Goal: Communication & Community: Answer question/provide support

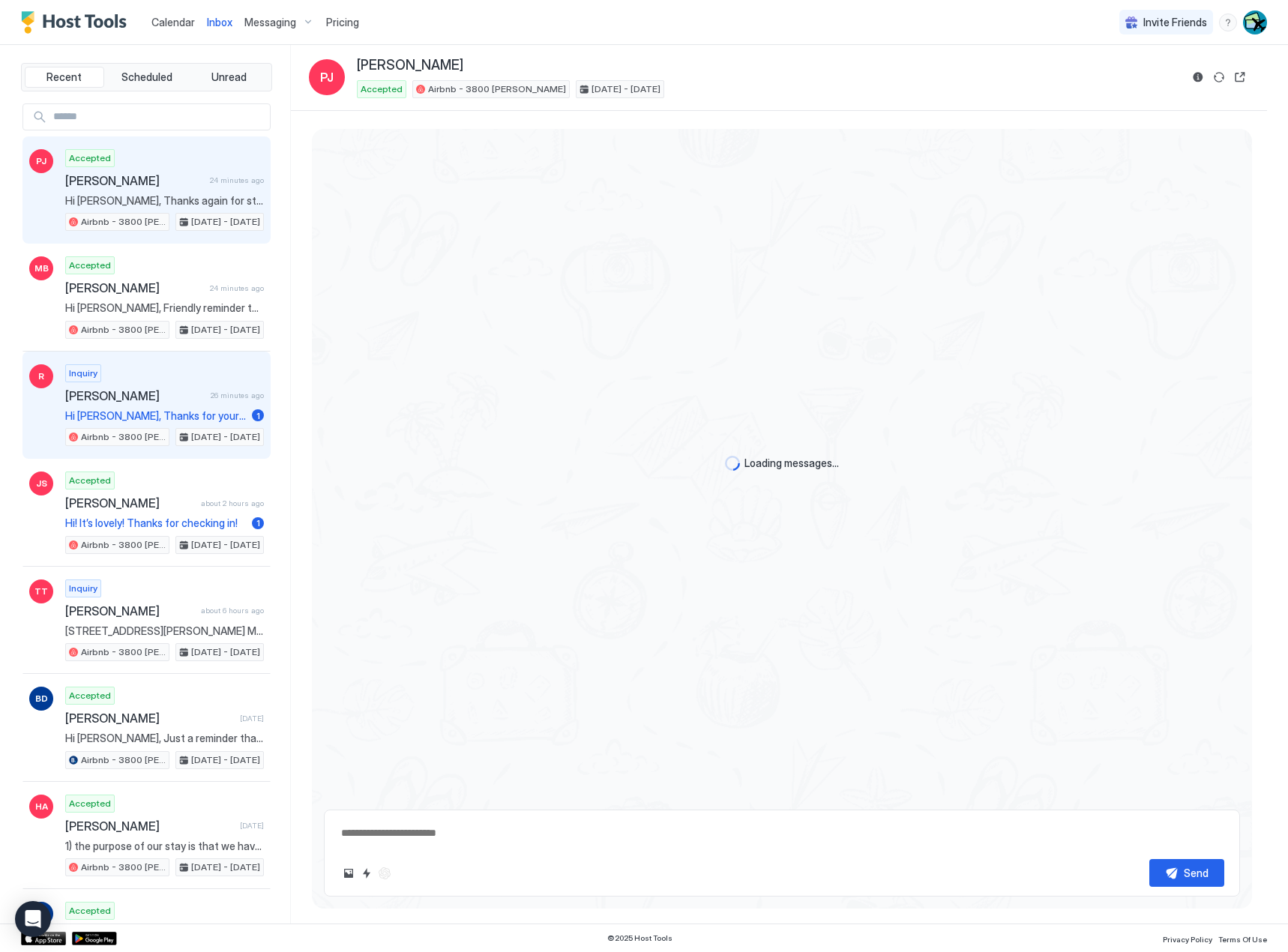
scroll to position [2769, 0]
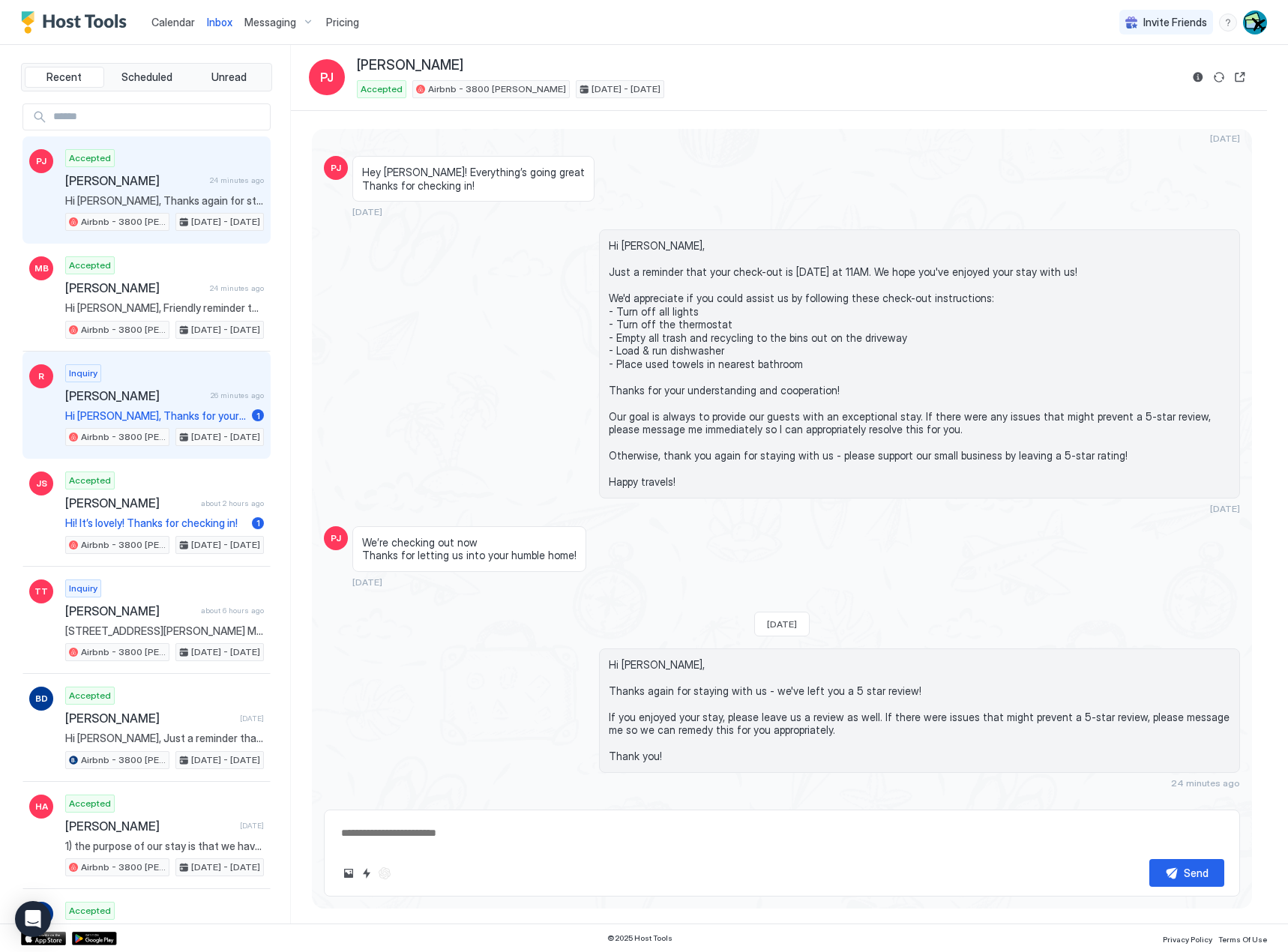
click at [125, 381] on div "Inquiry [PERSON_NAME] 26 minutes ago Hi [PERSON_NAME], Thanks for your request!…" at bounding box center [164, 405] width 198 height 83
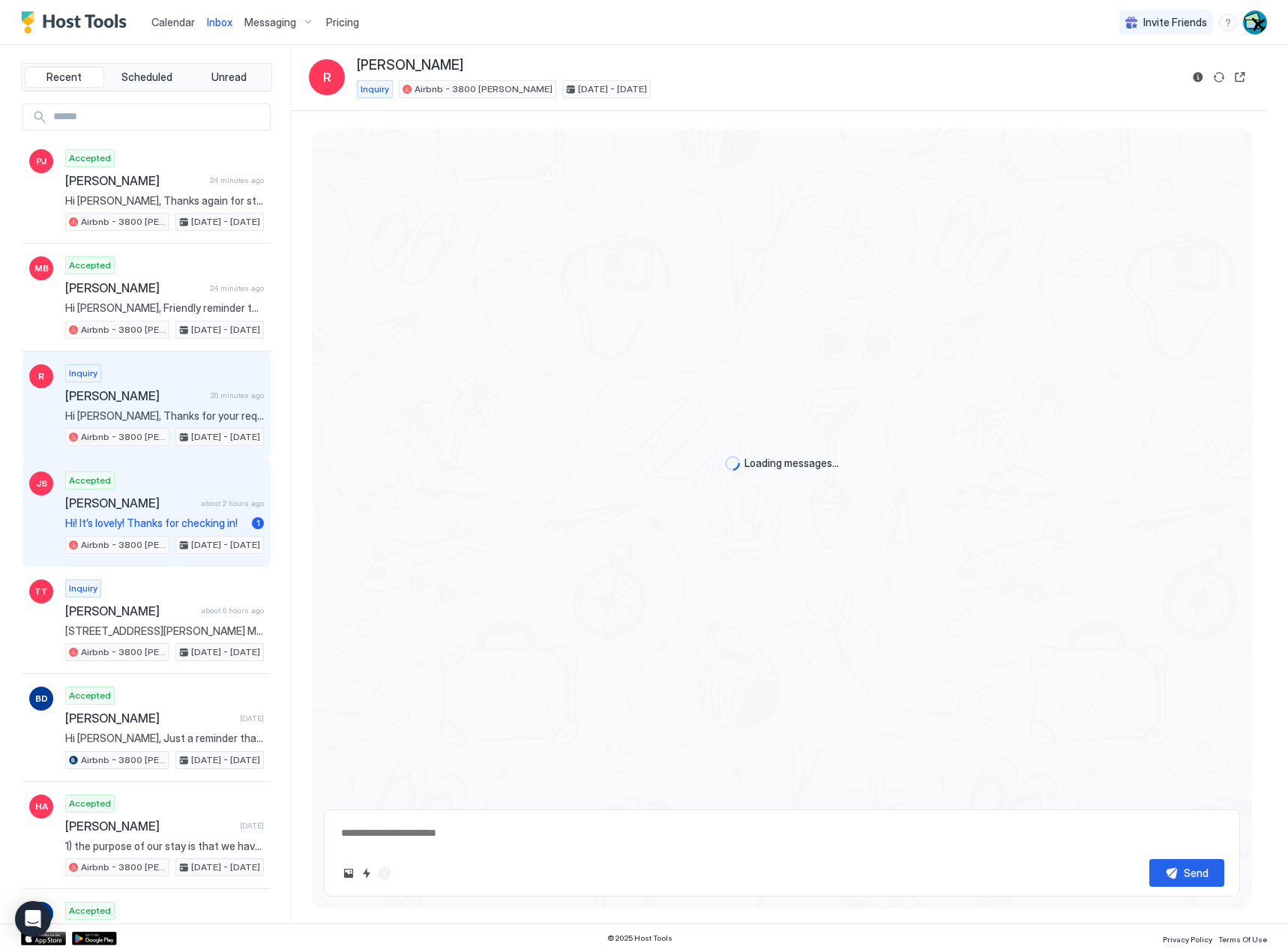
click at [198, 511] on div "Accepted [PERSON_NAME] about 2 hours ago Hi! It’s lovely! Thanks for checking i…" at bounding box center [164, 512] width 198 height 83
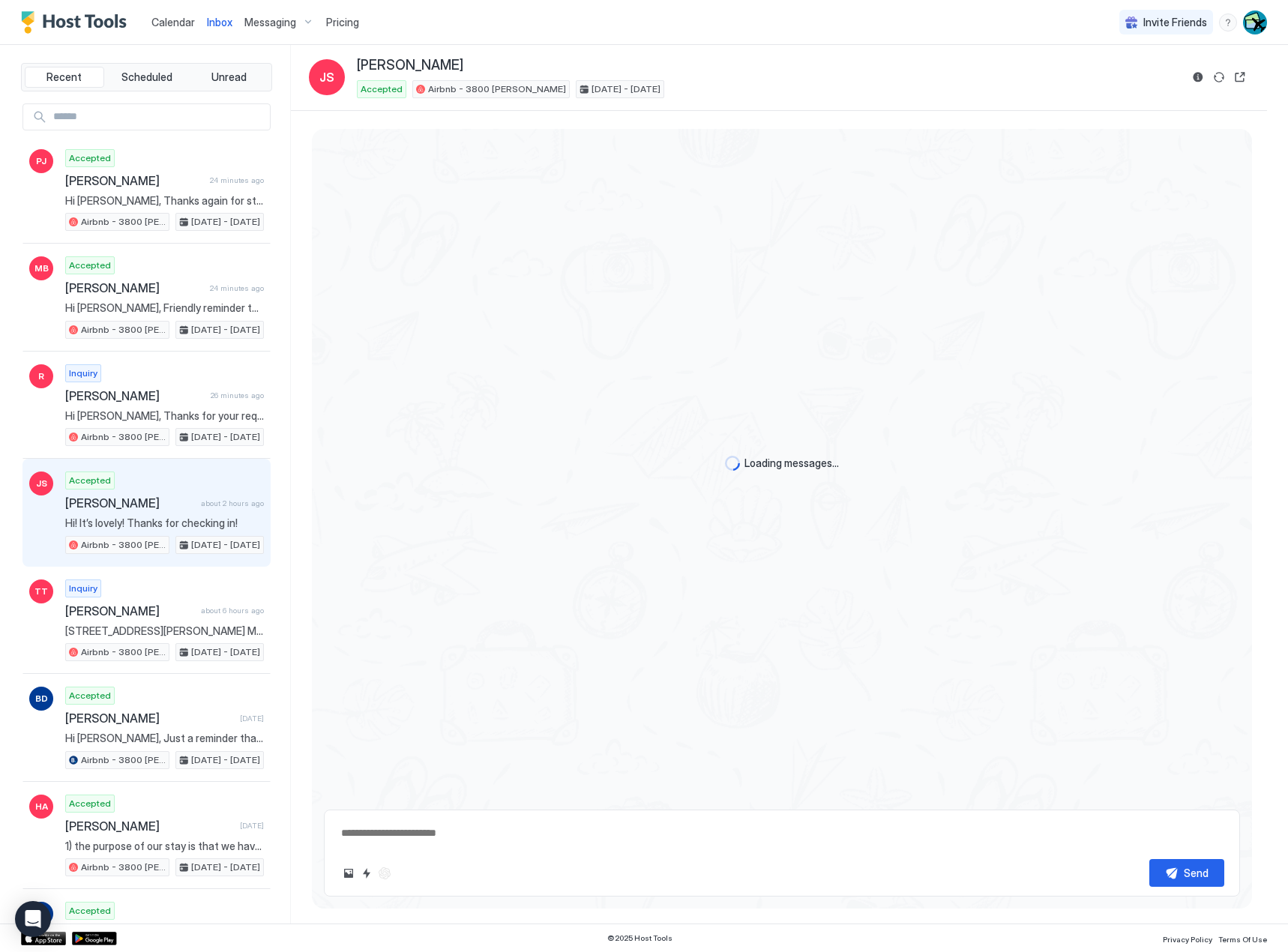
type textarea "*"
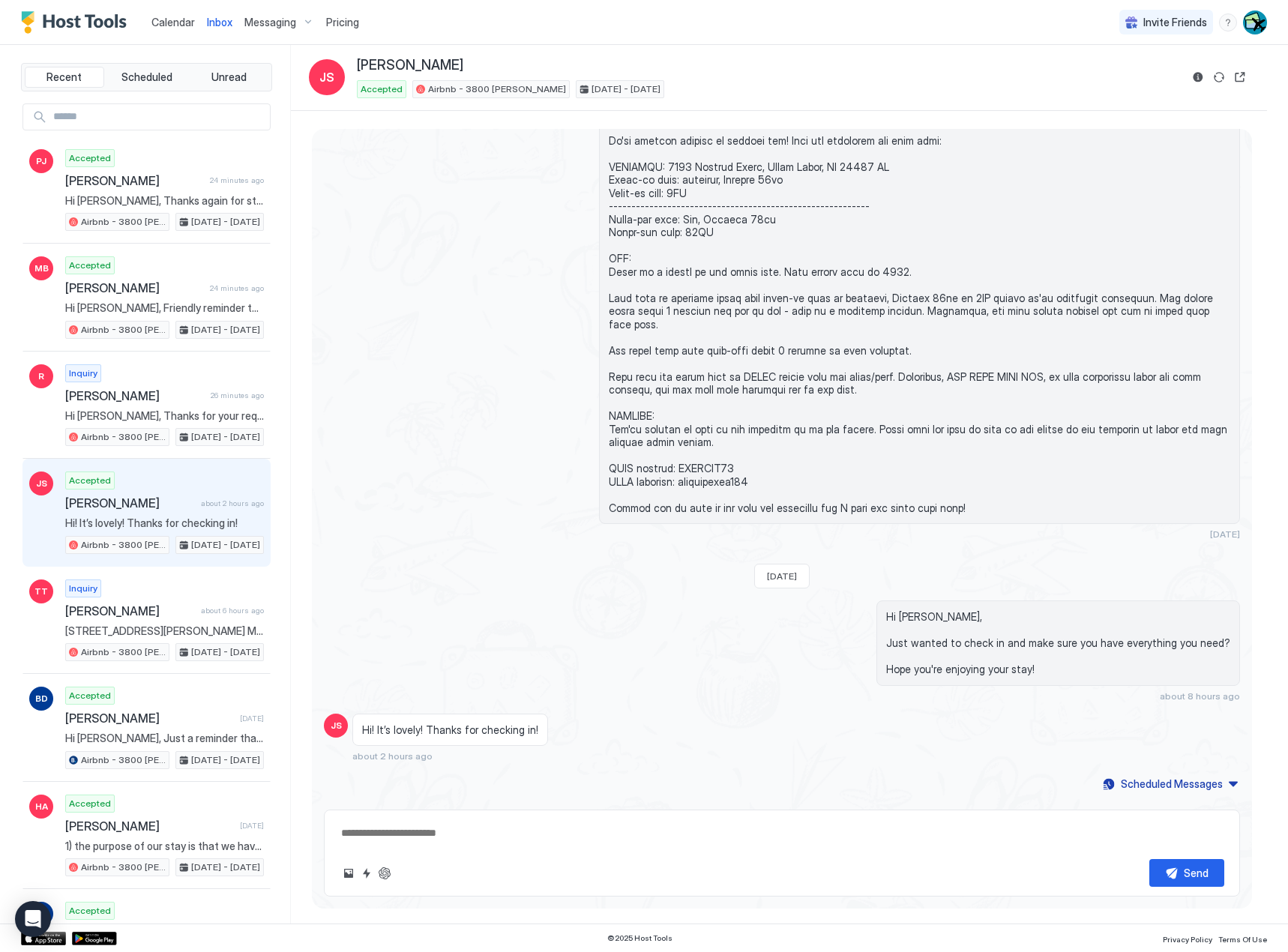
click at [168, 19] on span "Calendar" at bounding box center [172, 22] width 43 height 13
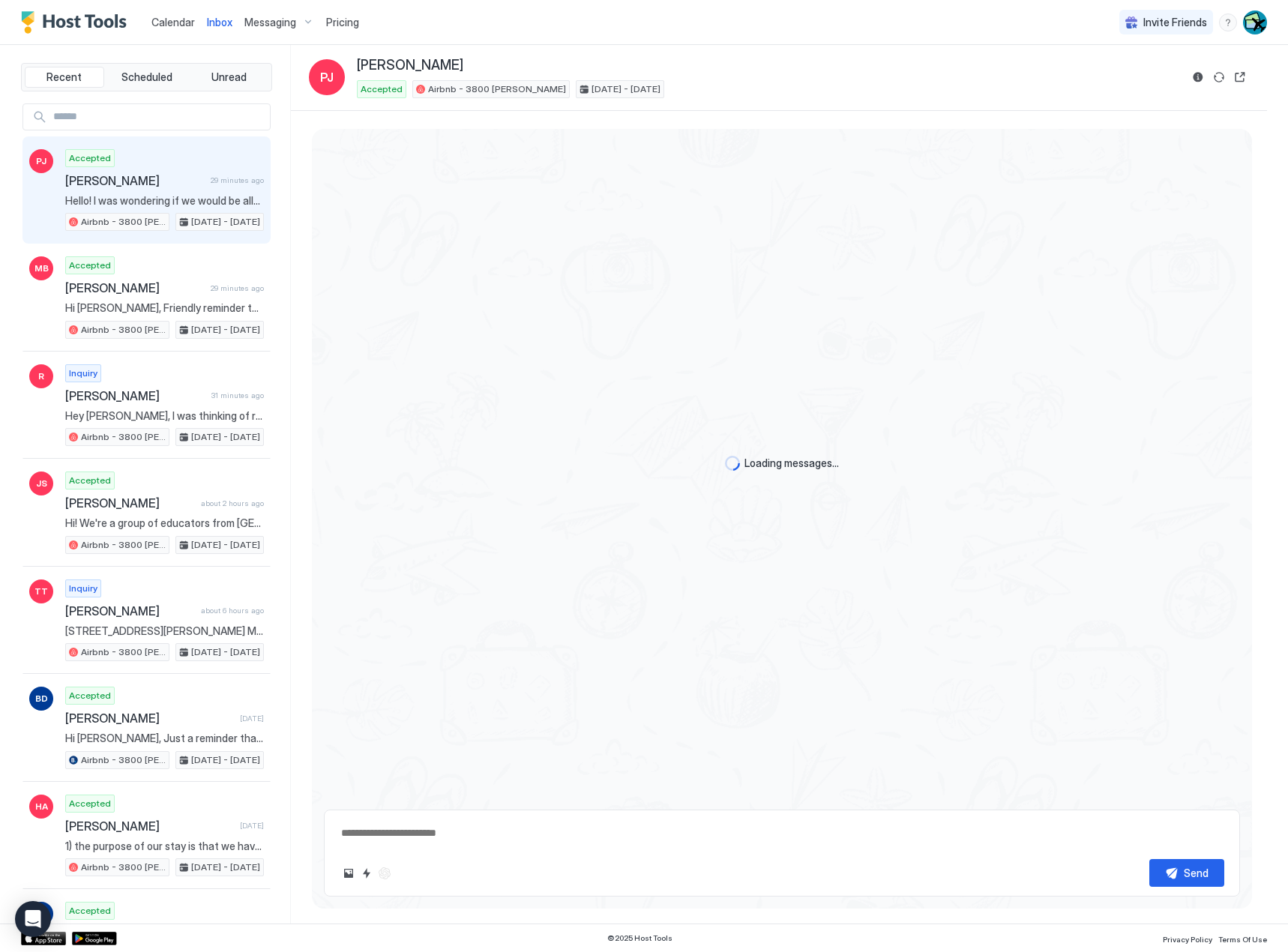
type textarea "*"
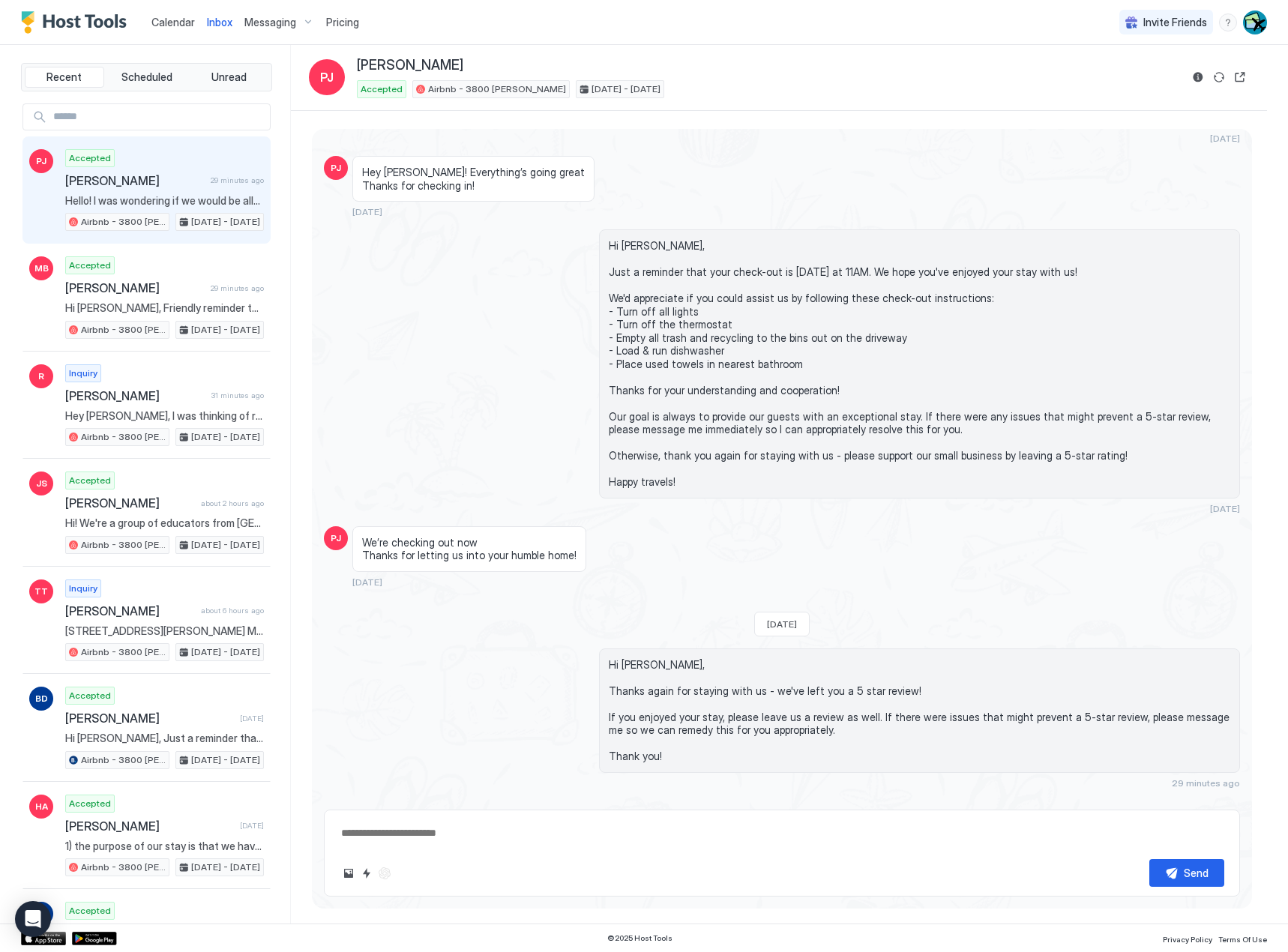
click at [142, 24] on div "Calendar Inbox Messaging Pricing" at bounding box center [193, 22] width 344 height 44
click at [178, 23] on span "Calendar" at bounding box center [172, 22] width 43 height 13
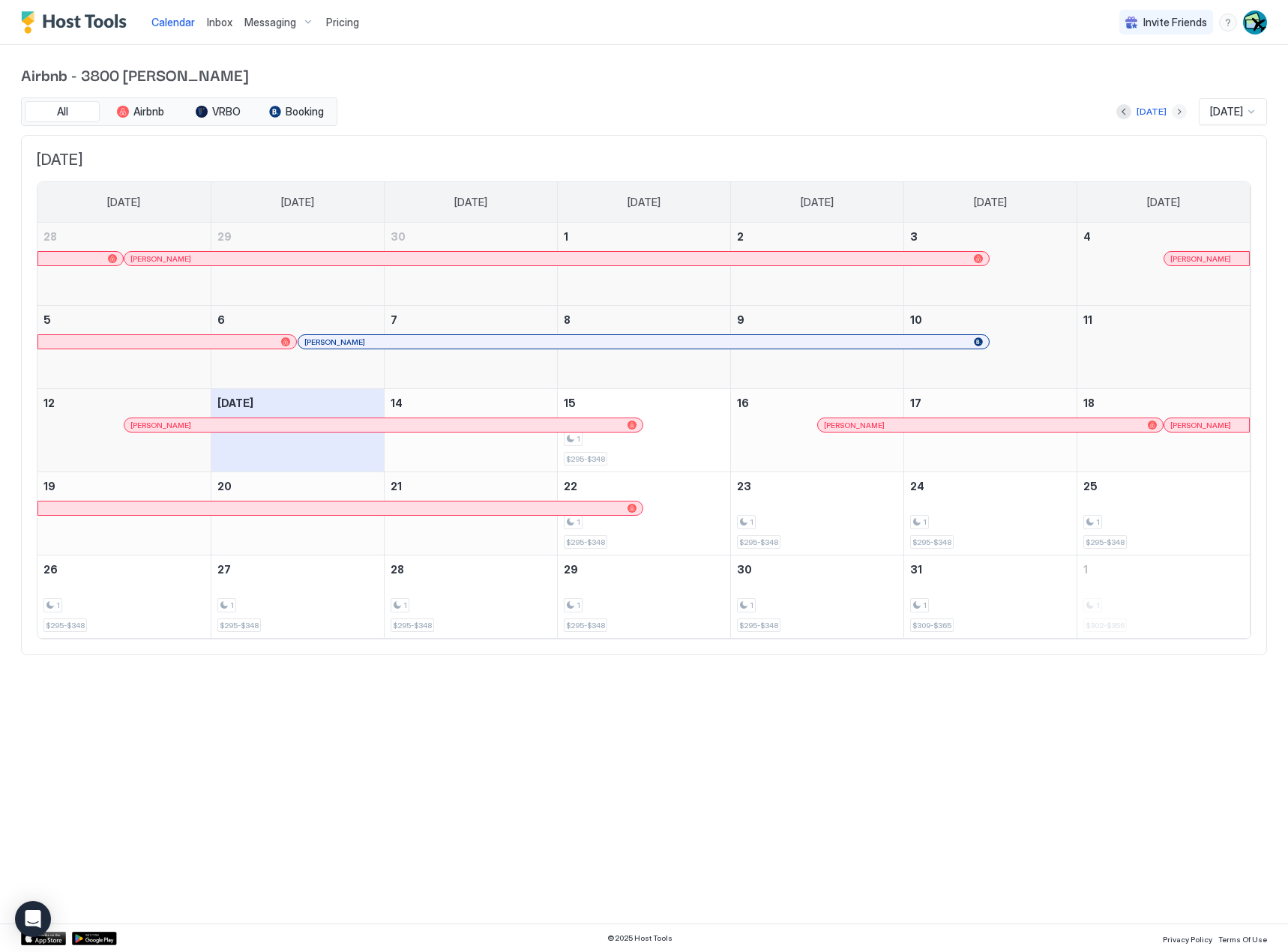
click at [1172, 114] on button "Next month" at bounding box center [1179, 111] width 15 height 15
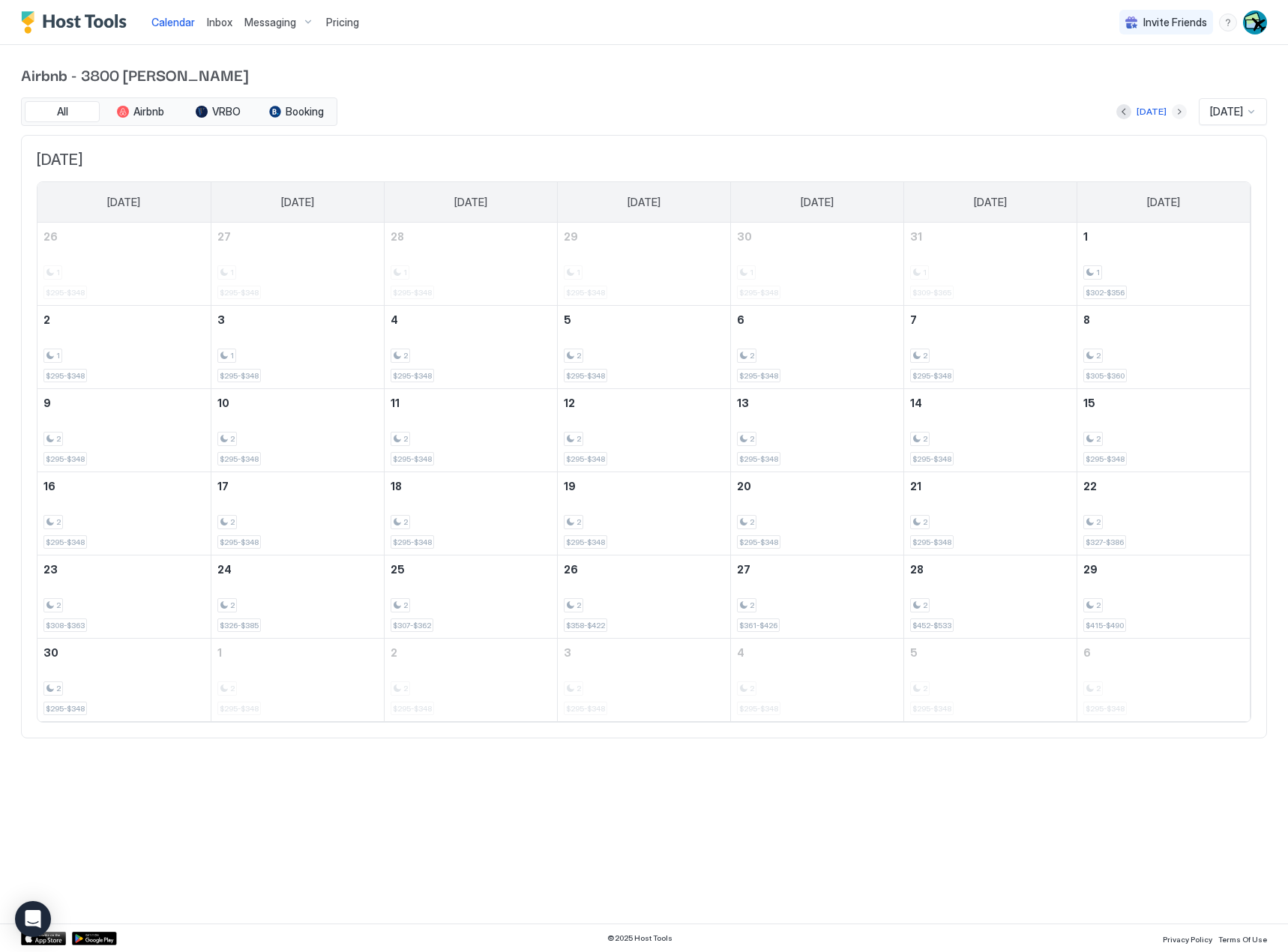
click at [1172, 116] on button "Next month" at bounding box center [1179, 111] width 15 height 15
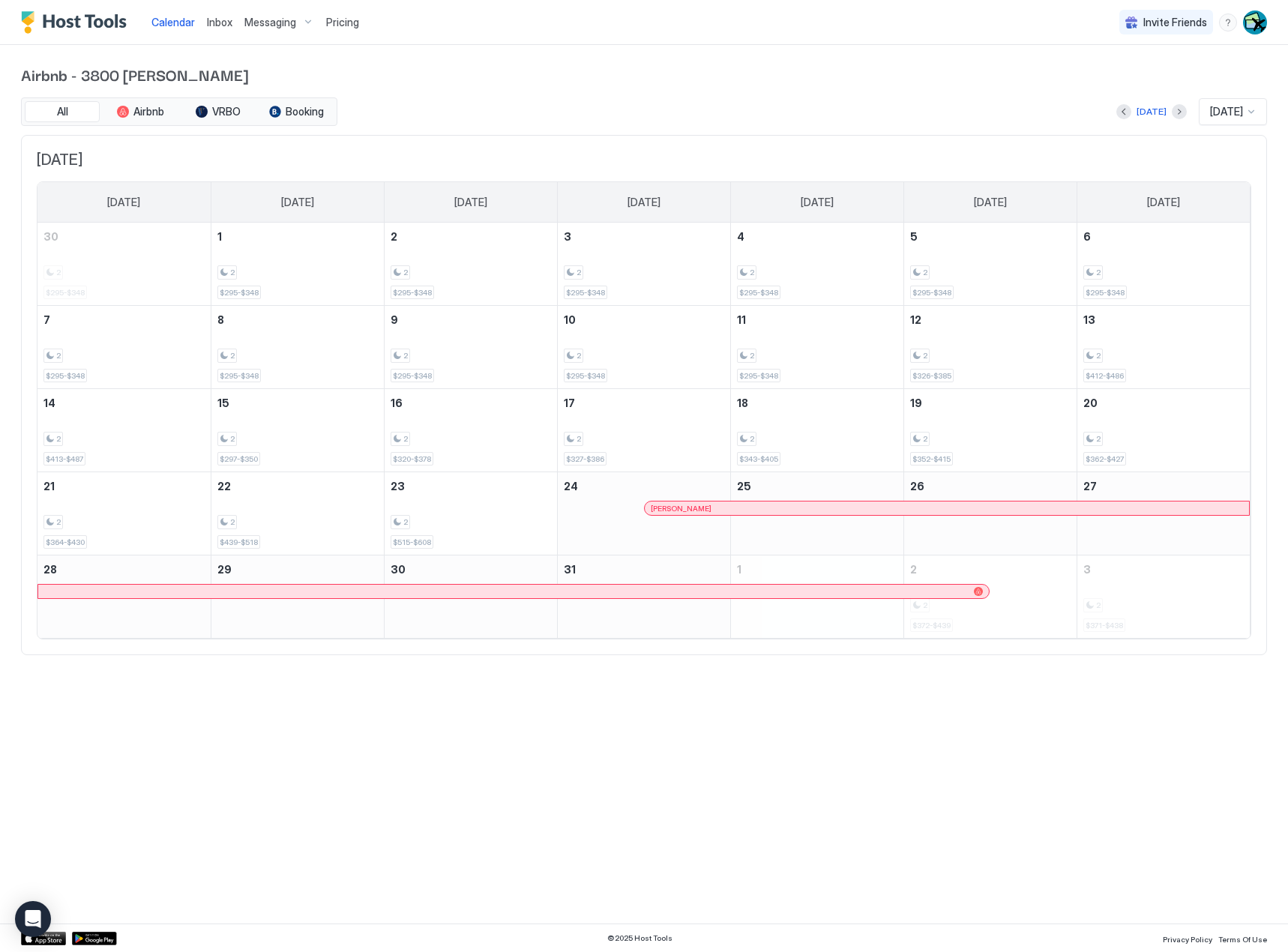
click at [699, 513] on div "[PERSON_NAME]" at bounding box center [947, 508] width 592 height 9
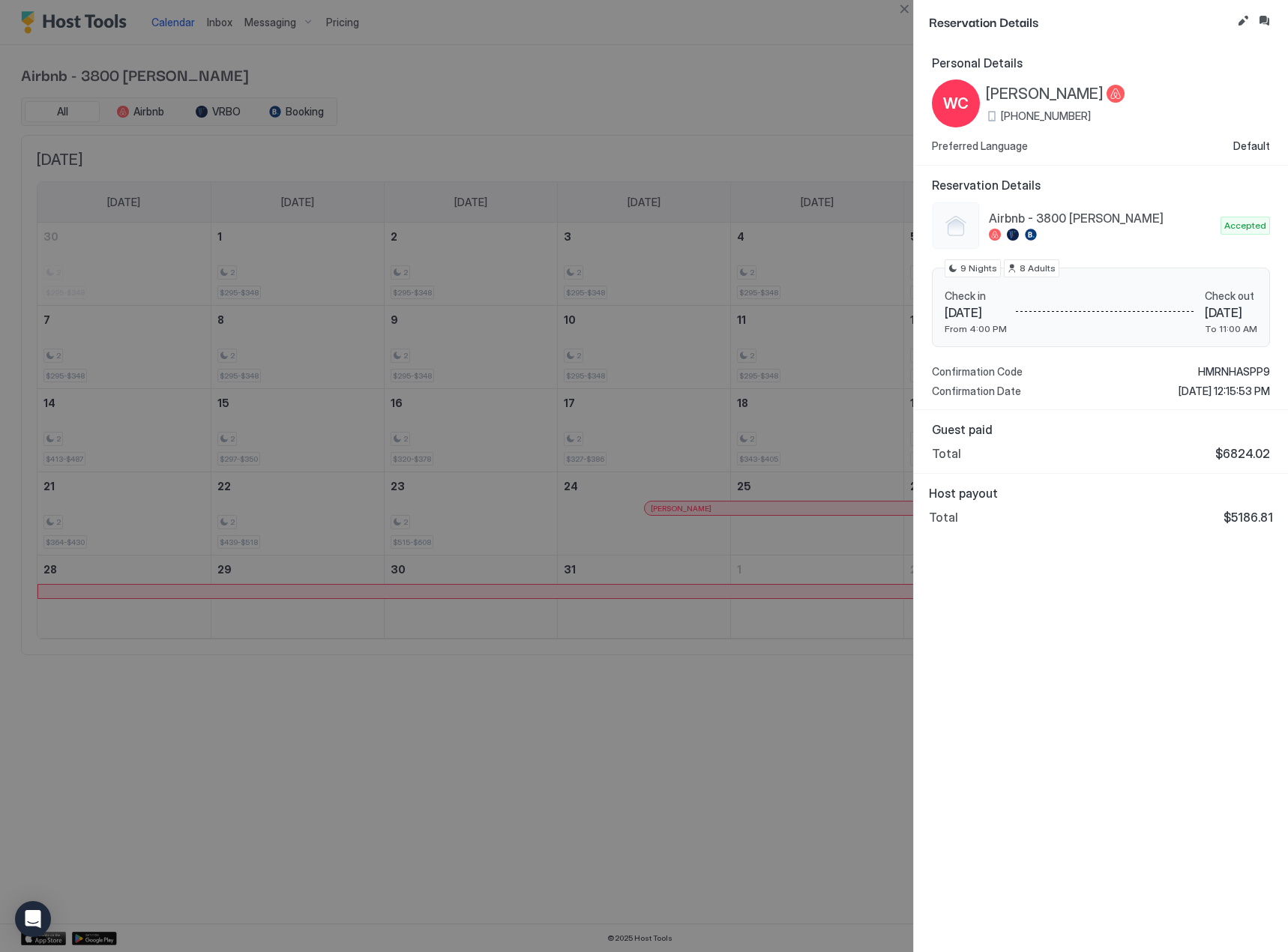
click at [748, 585] on div at bounding box center [644, 476] width 1288 height 952
click at [852, 17] on div at bounding box center [644, 476] width 1288 height 952
click at [906, 13] on button "Close" at bounding box center [903, 9] width 18 height 18
